Goal: Register for event/course

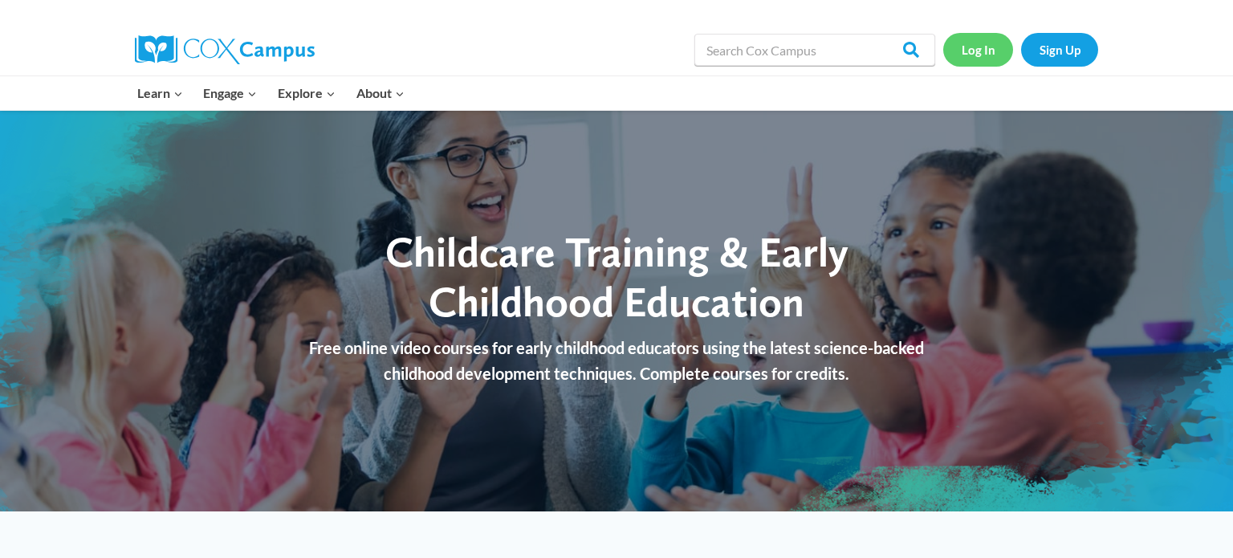
click at [976, 53] on link "Log In" at bounding box center [979, 49] width 70 height 33
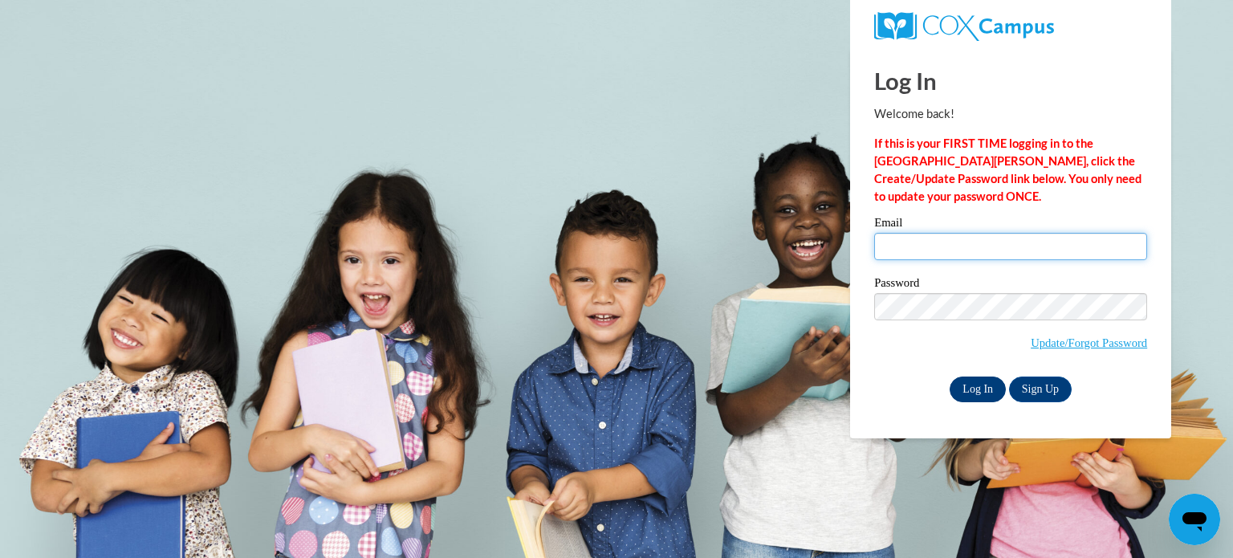
type input "karen.thompson@lamarcountyschools.org"
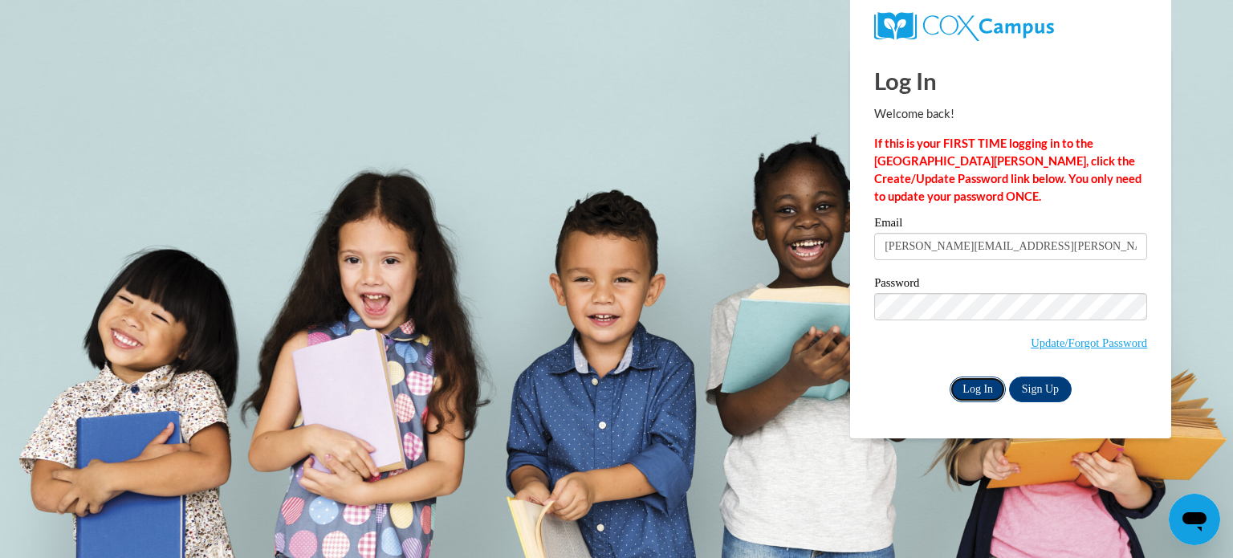
click at [969, 396] on input "Log In" at bounding box center [978, 390] width 56 height 26
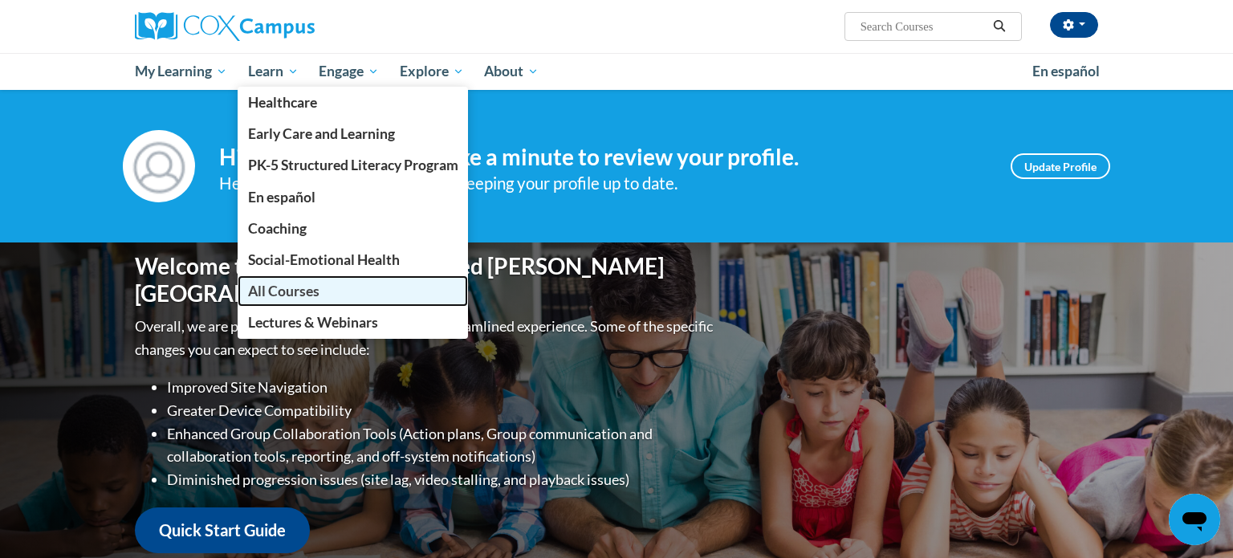
click at [288, 299] on span "All Courses" at bounding box center [283, 291] width 71 height 17
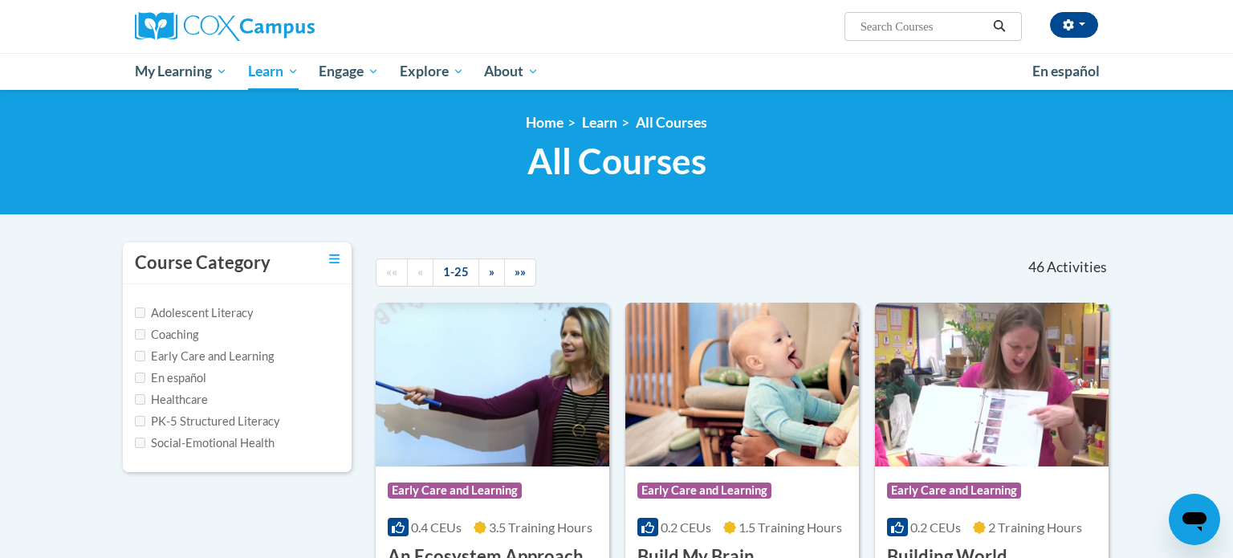
click at [202, 354] on label "Early Care and Learning" at bounding box center [204, 357] width 139 height 18
click at [137, 355] on input "Early Care and Learning" at bounding box center [140, 356] width 10 height 10
checkbox input "true"
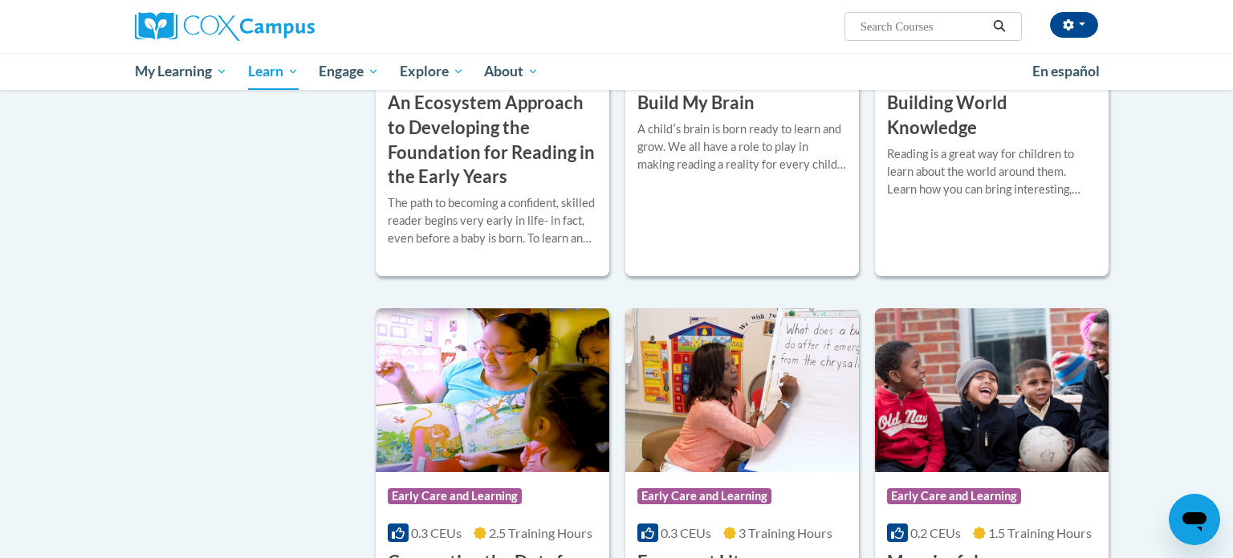
scroll to position [418, 0]
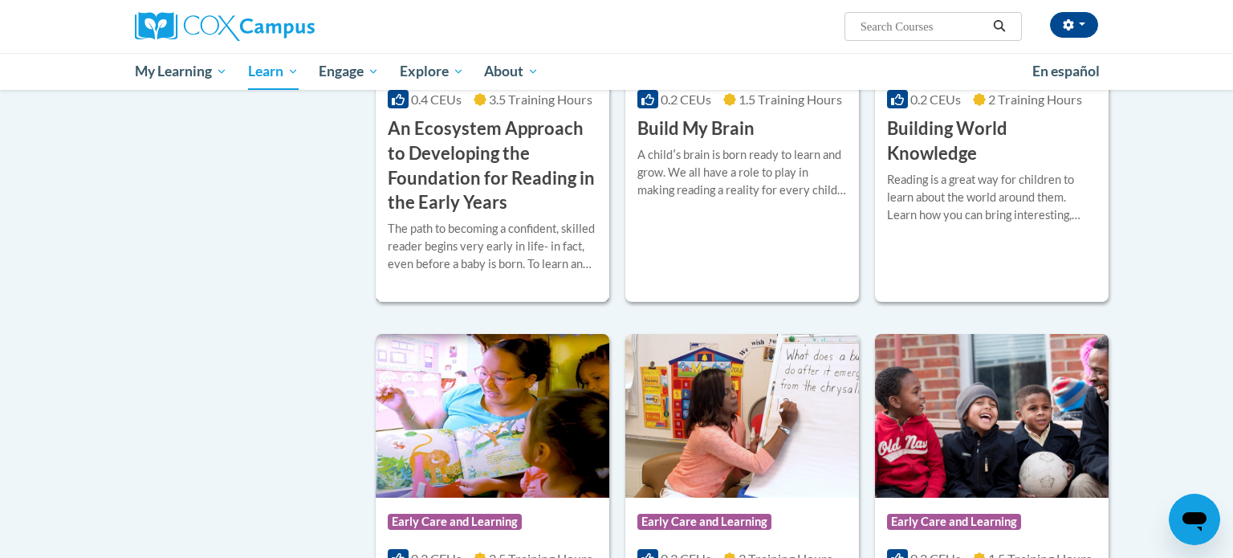
click at [451, 148] on h3 "An Ecosystem Approach to Developing the Foundation for Reading in the Early Yea…" at bounding box center [493, 165] width 210 height 99
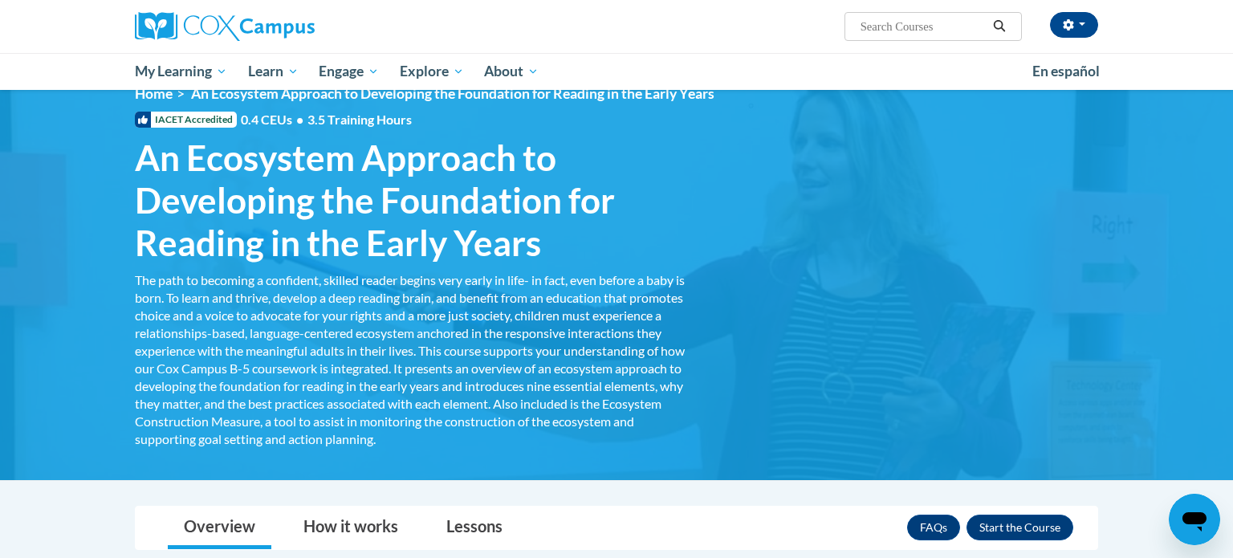
scroll to position [32, 0]
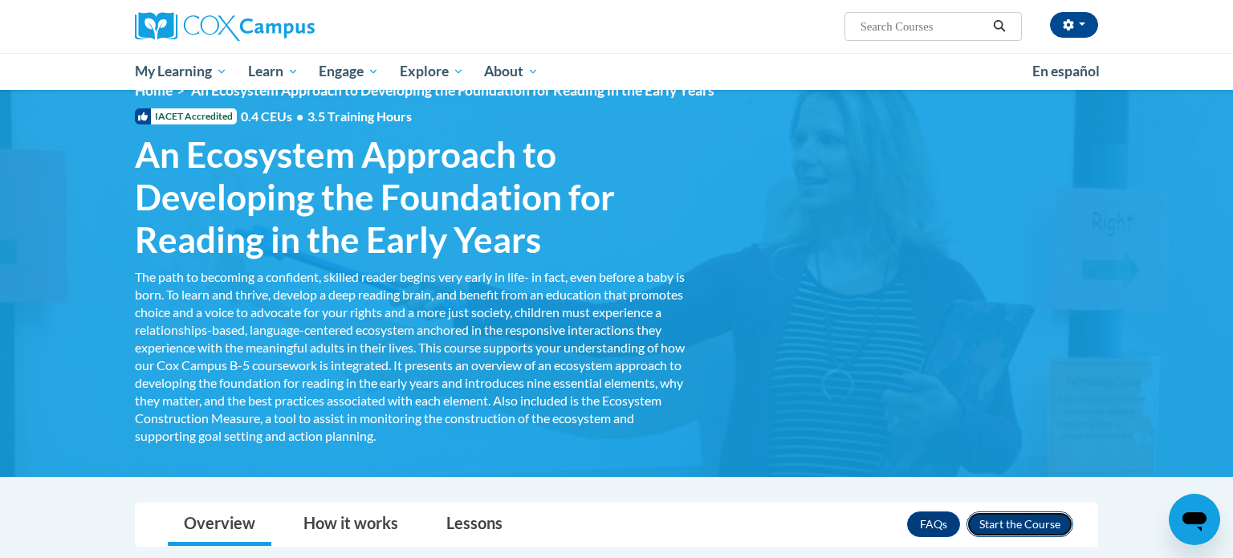
click at [996, 524] on button "Enroll" at bounding box center [1020, 525] width 107 height 26
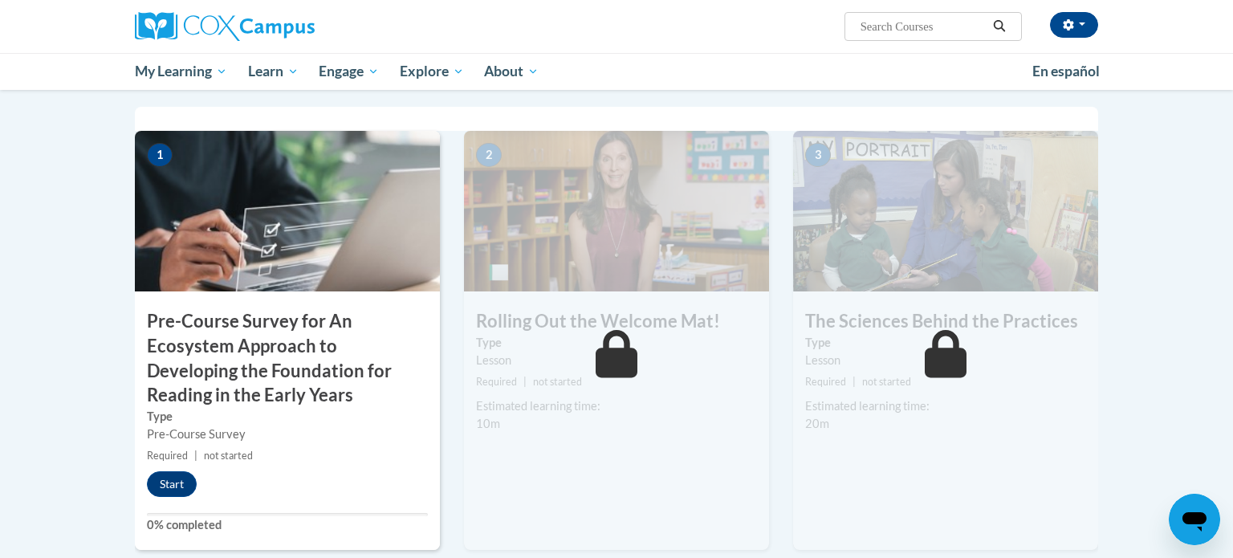
scroll to position [418, 0]
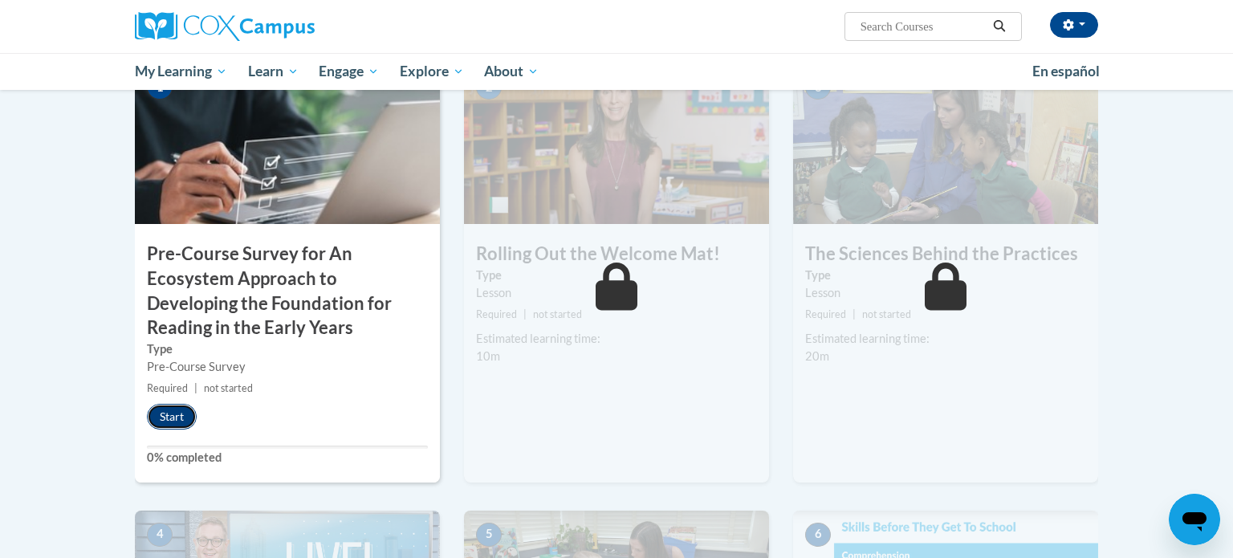
click at [173, 419] on button "Start" at bounding box center [172, 417] width 50 height 26
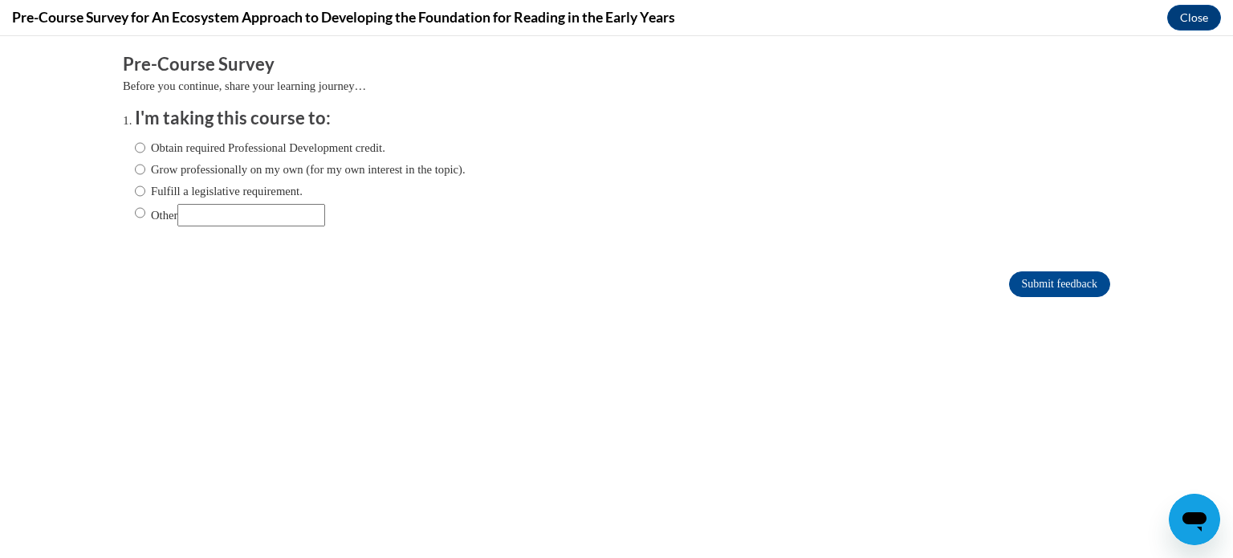
scroll to position [0, 0]
click at [142, 153] on input "Obtain required Professional Development credit." at bounding box center [140, 148] width 10 height 18
radio input "true"
click at [138, 172] on input "Grow professionally on my own (for my own interest in the topic)." at bounding box center [140, 170] width 10 height 18
radio input "true"
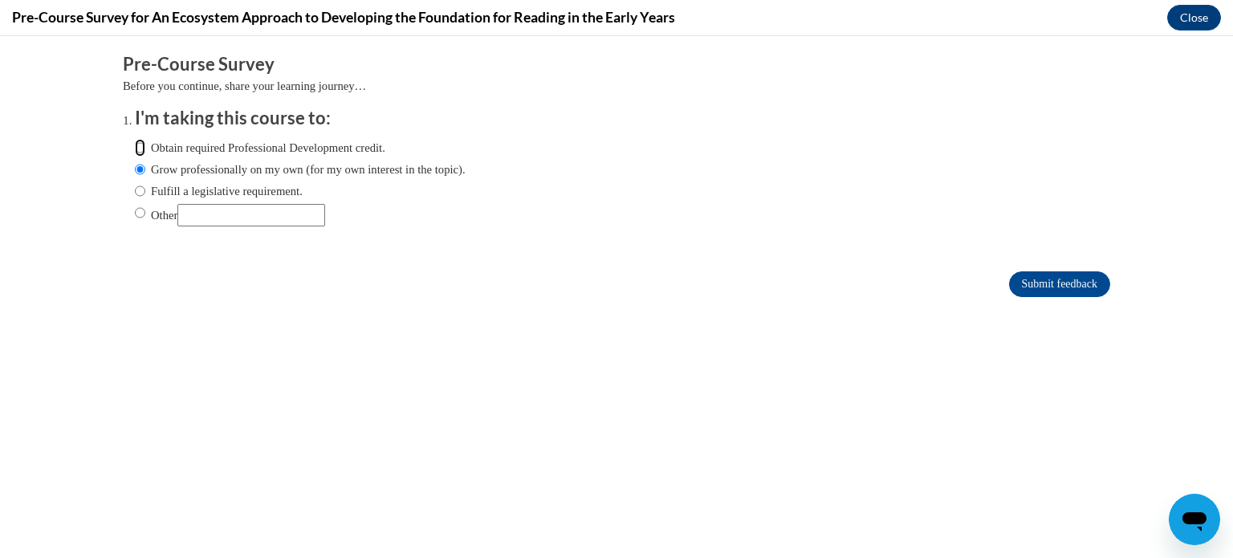
click at [142, 149] on input "Obtain required Professional Development credit." at bounding box center [140, 148] width 10 height 18
radio input "true"
click at [1035, 289] on input "Submit feedback" at bounding box center [1059, 284] width 101 height 26
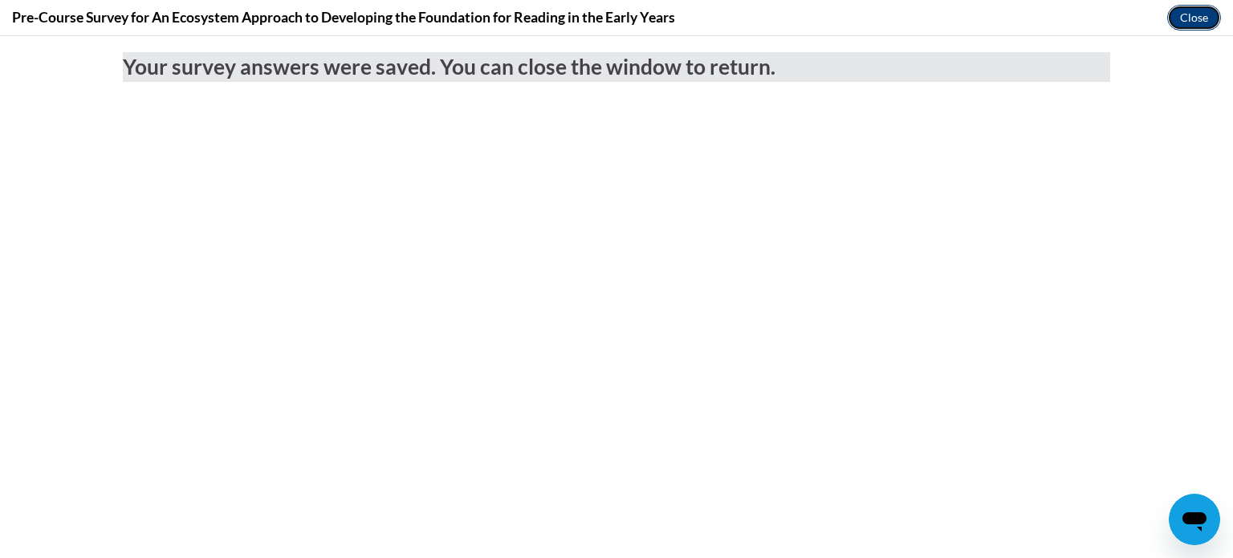
click at [1189, 21] on button "Close" at bounding box center [1195, 18] width 54 height 26
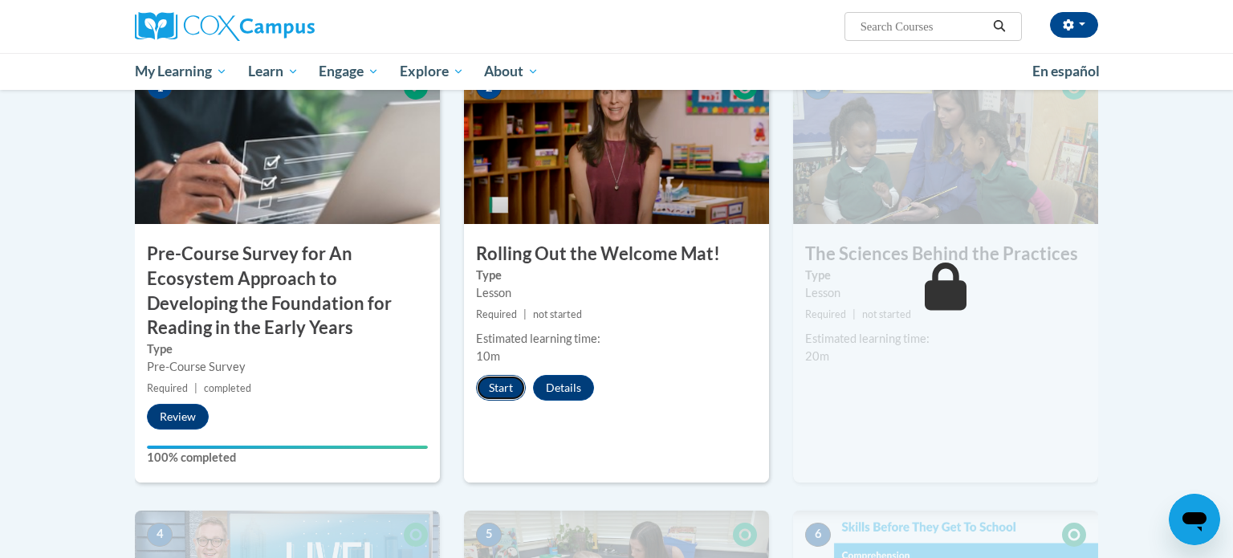
click at [513, 398] on button "Start" at bounding box center [501, 388] width 50 height 26
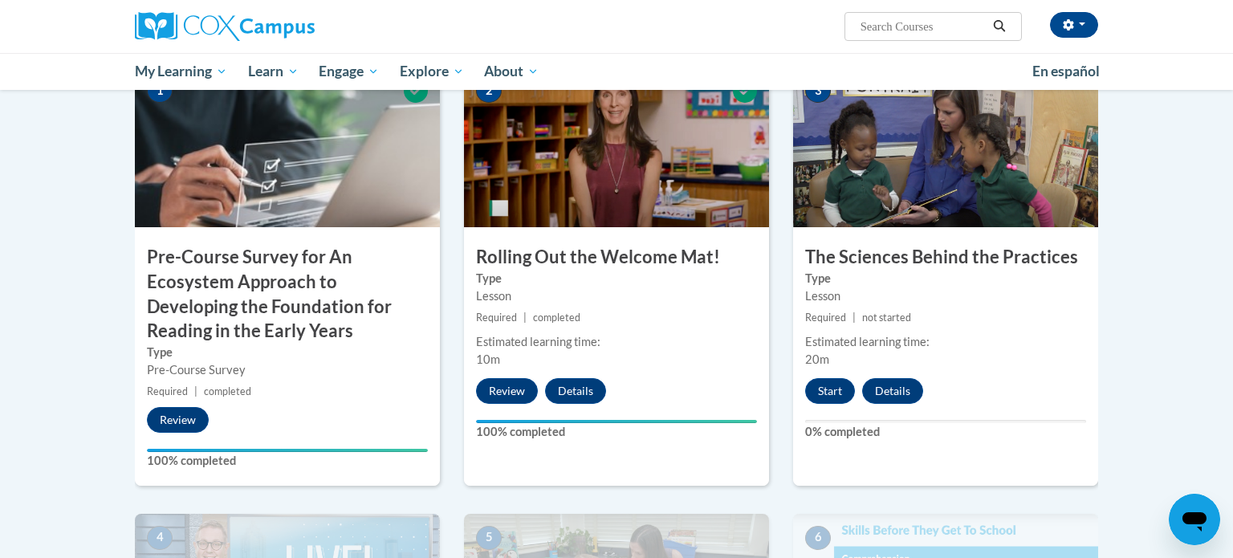
scroll to position [418, 0]
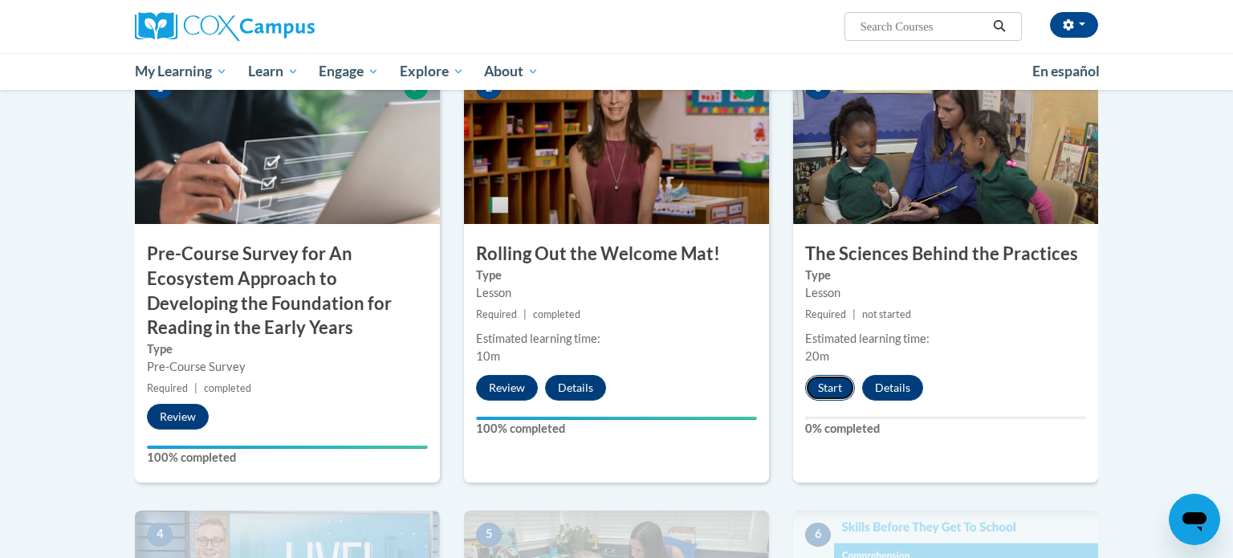
click at [831, 385] on button "Start" at bounding box center [830, 388] width 50 height 26
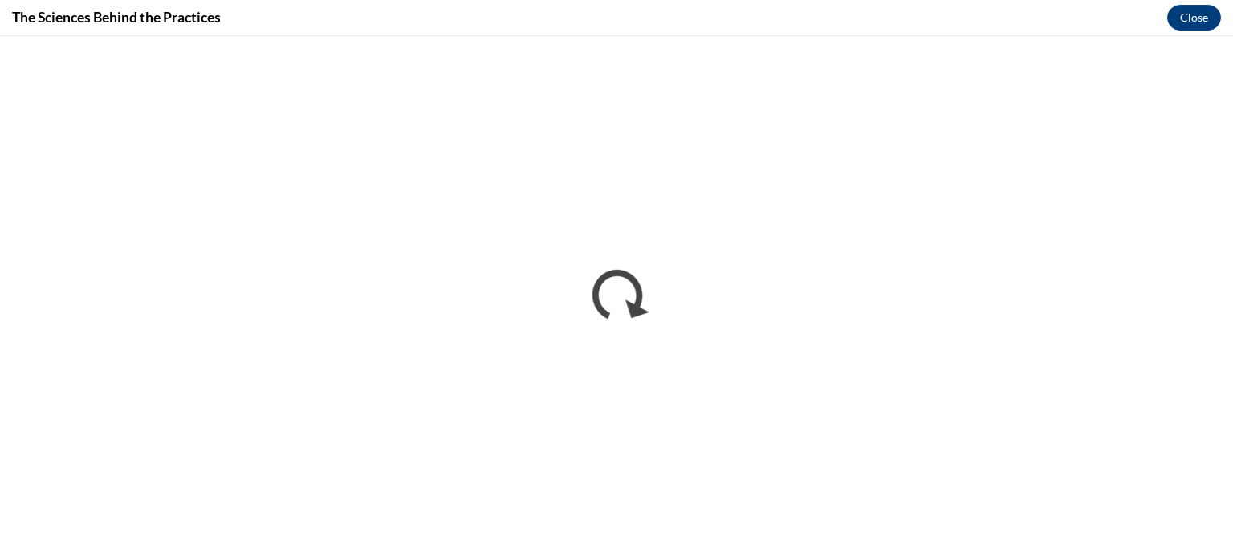
scroll to position [0, 0]
